Goal: Navigation & Orientation: Go to known website

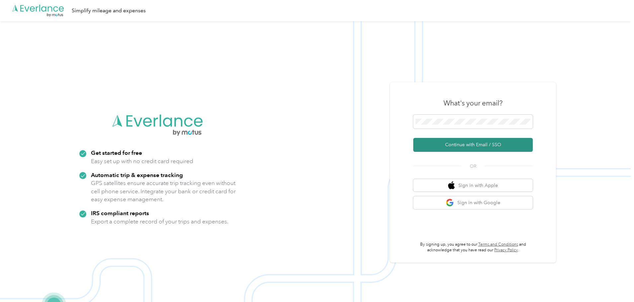
click at [482, 143] on button "Continue with Email / SSO" at bounding box center [472, 145] width 119 height 14
